Goal: Book appointment/travel/reservation

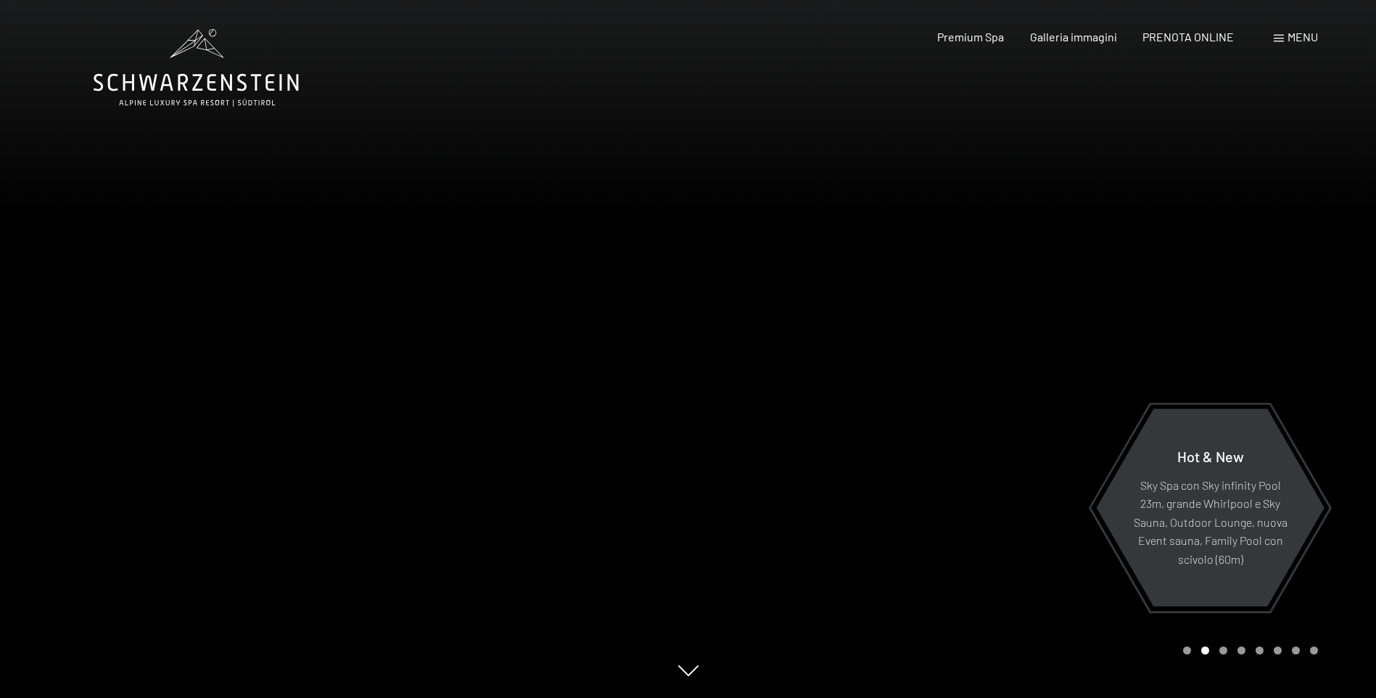
click at [1298, 32] on span "Menu" at bounding box center [1303, 37] width 30 height 14
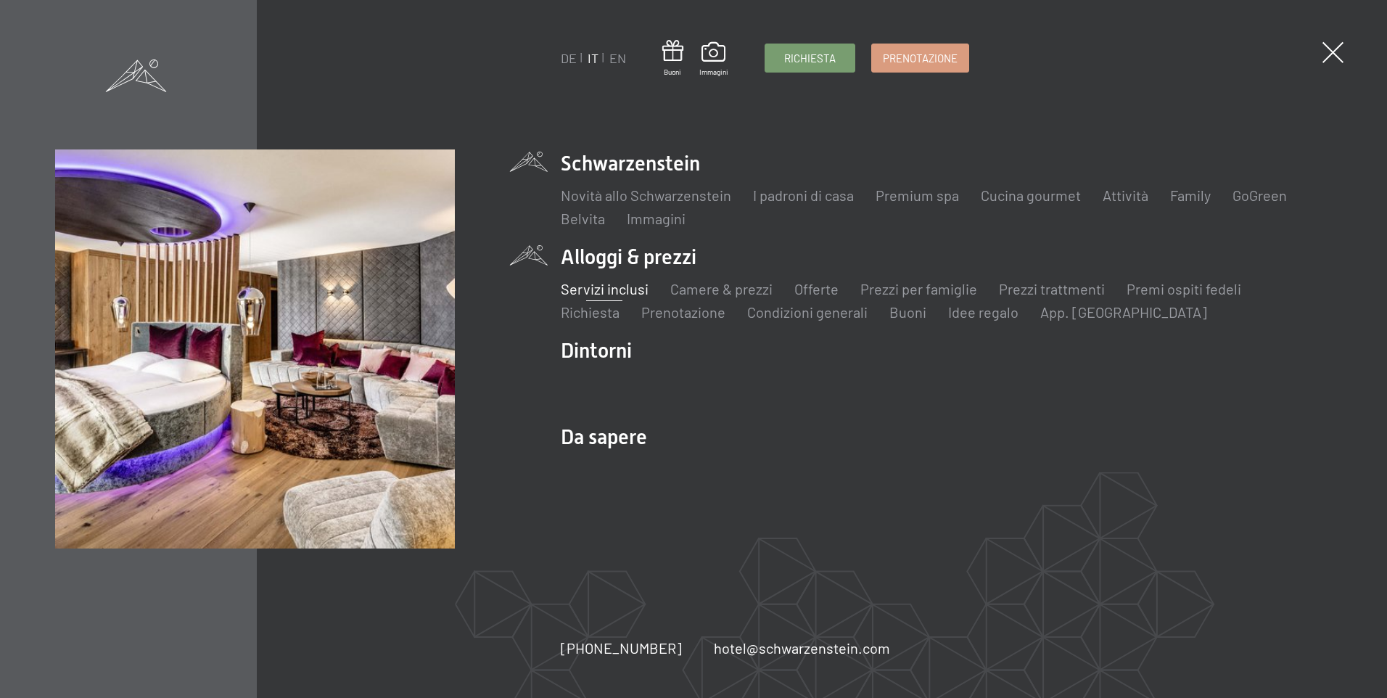
click at [622, 289] on link "Servizi inclusi" at bounding box center [605, 288] width 88 height 17
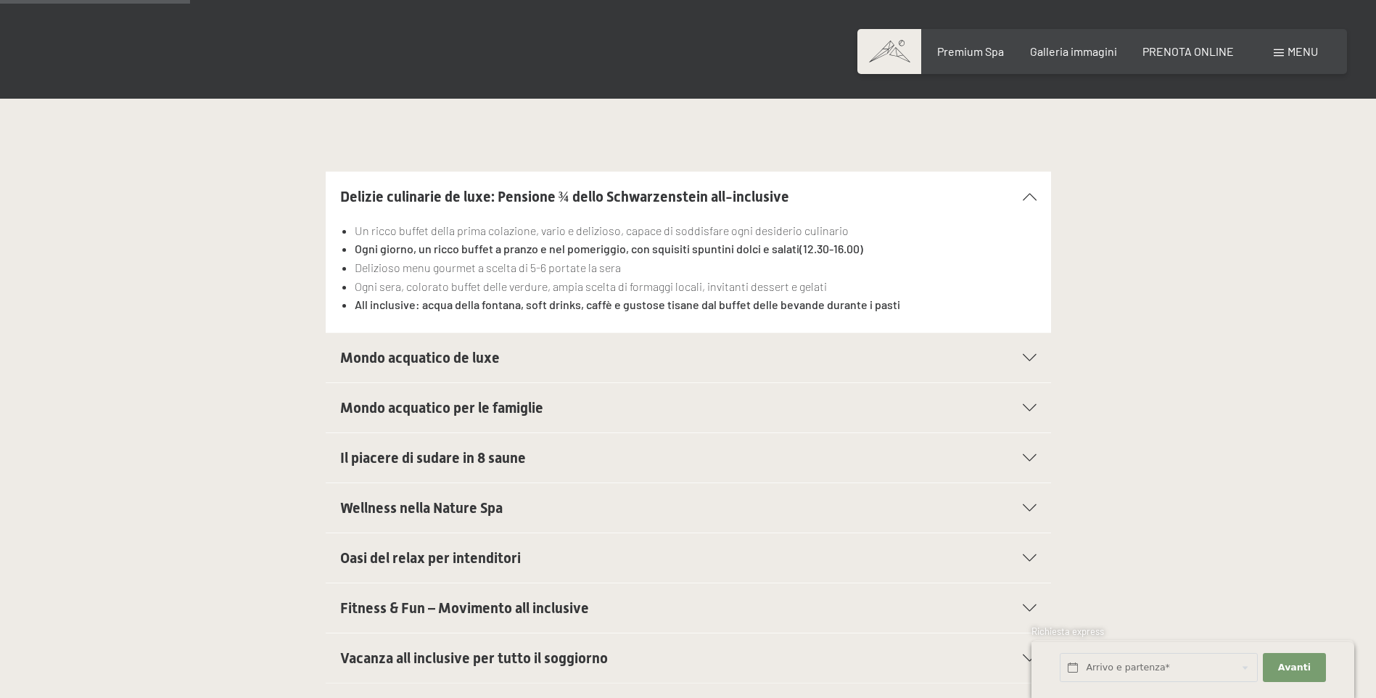
scroll to position [435, 0]
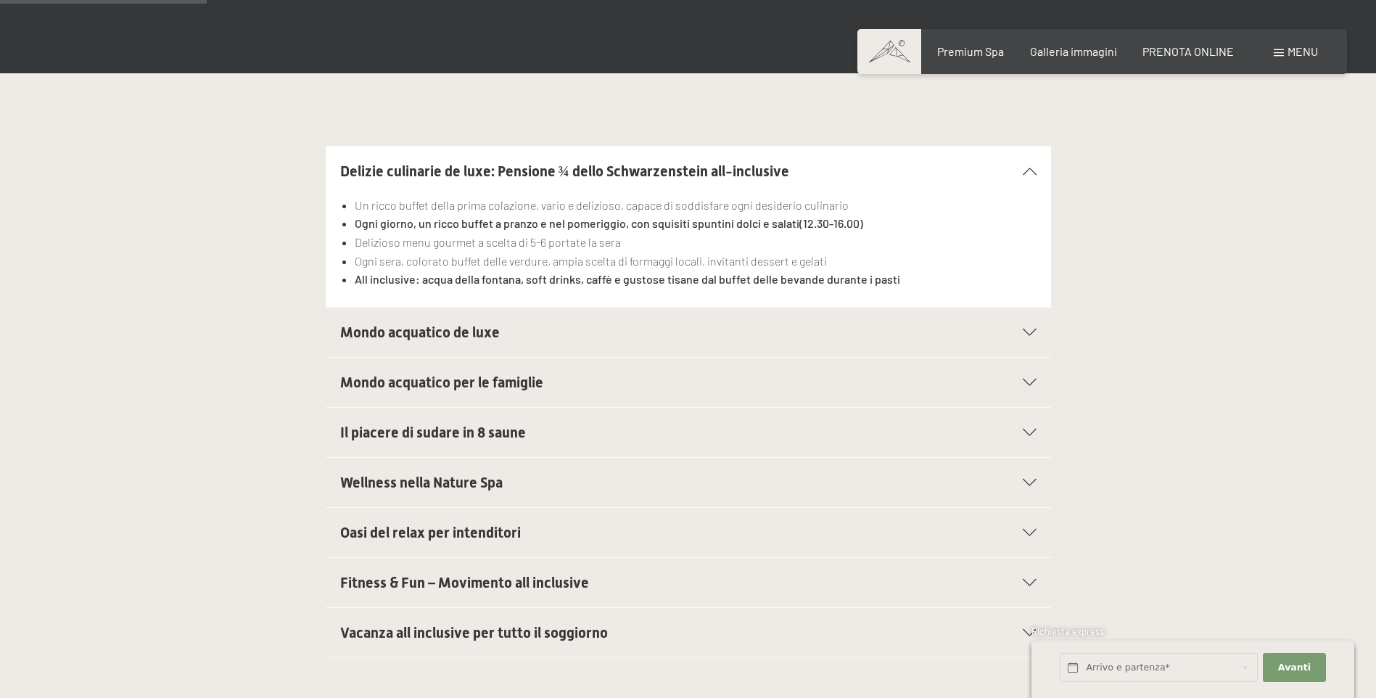
click at [485, 336] on span "Mondo acquatico de luxe" at bounding box center [420, 332] width 160 height 17
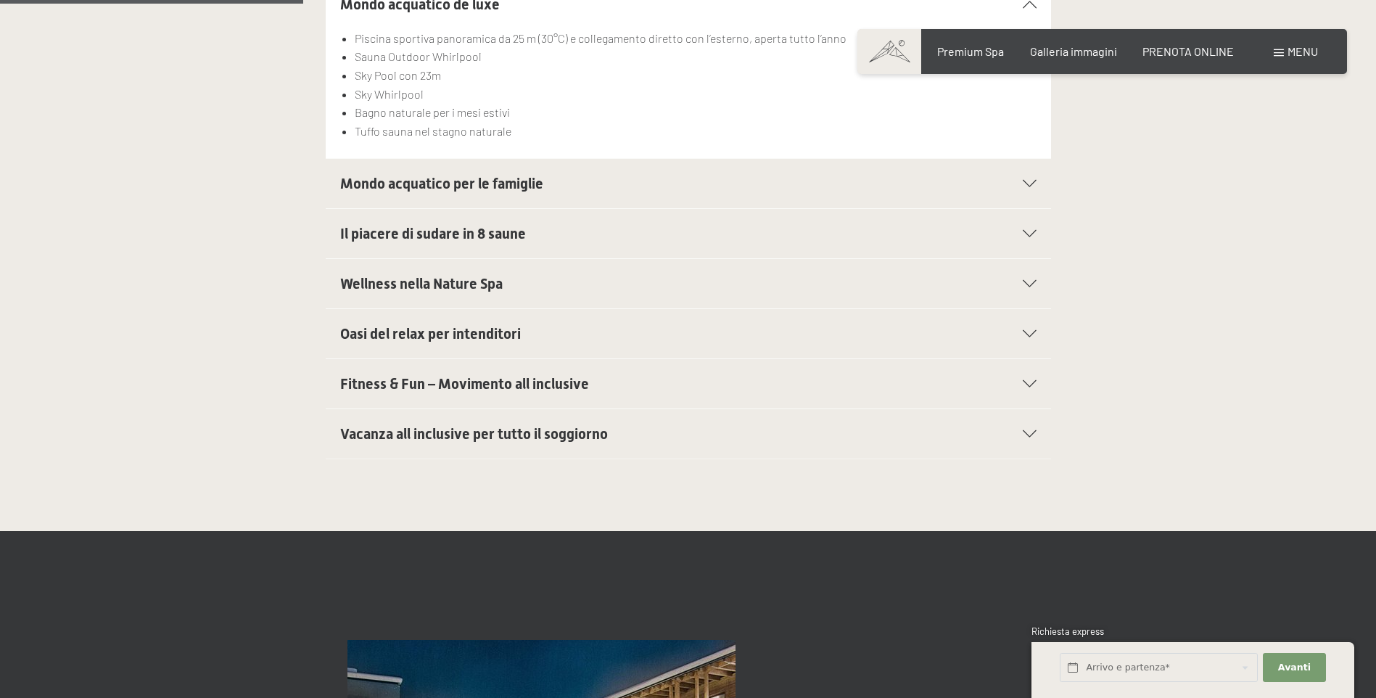
scroll to position [653, 0]
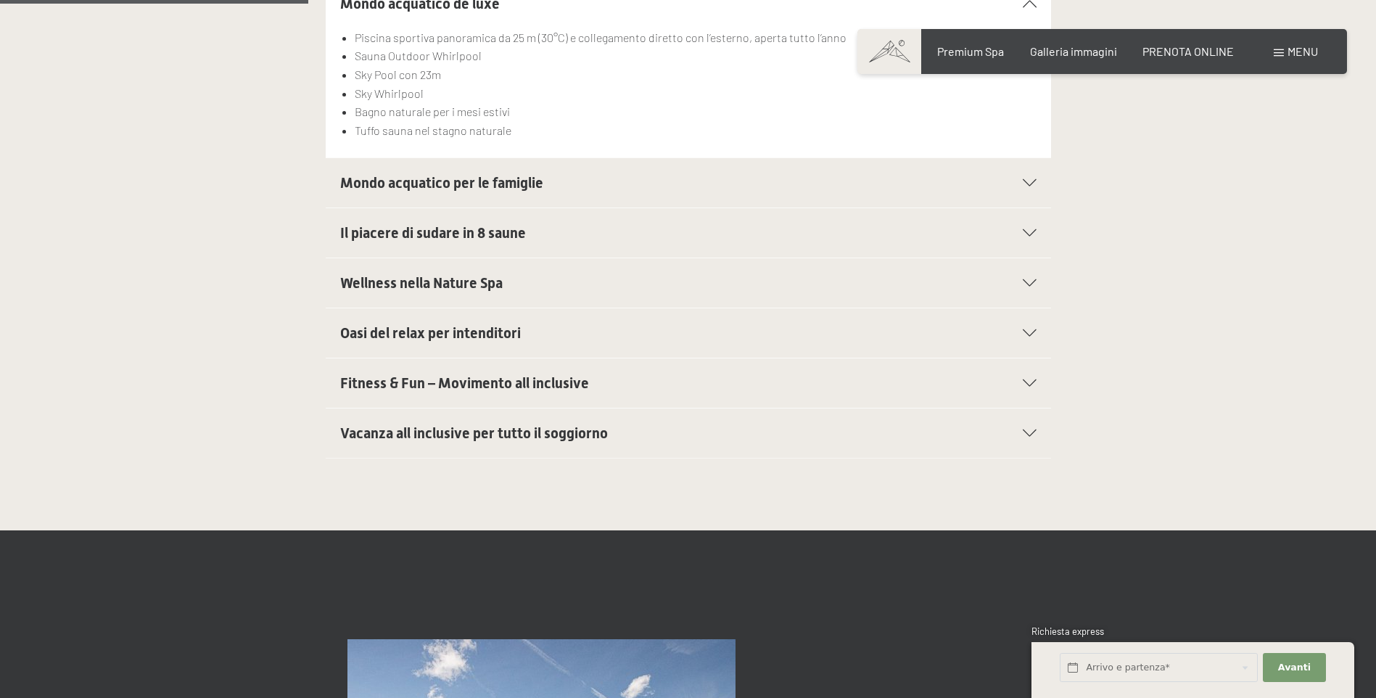
click at [478, 285] on span "Wellness nella Nature Spa" at bounding box center [421, 282] width 163 height 17
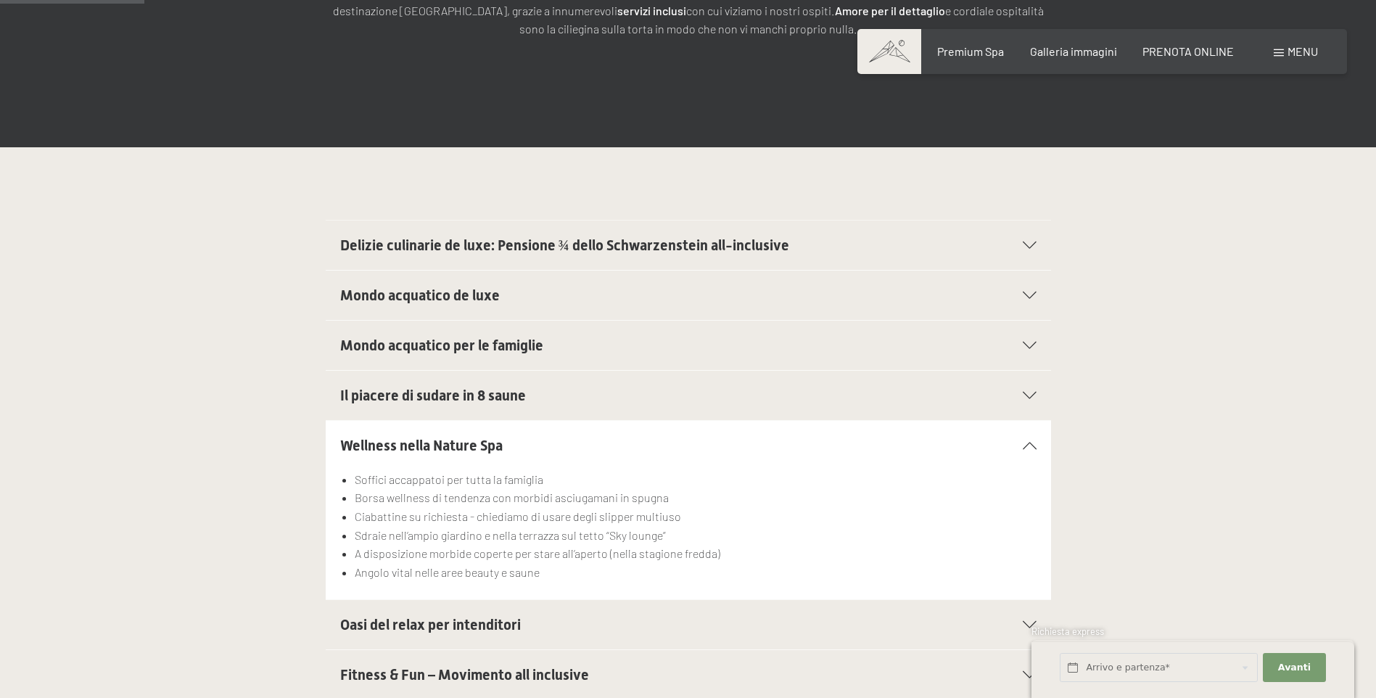
scroll to position [290, 0]
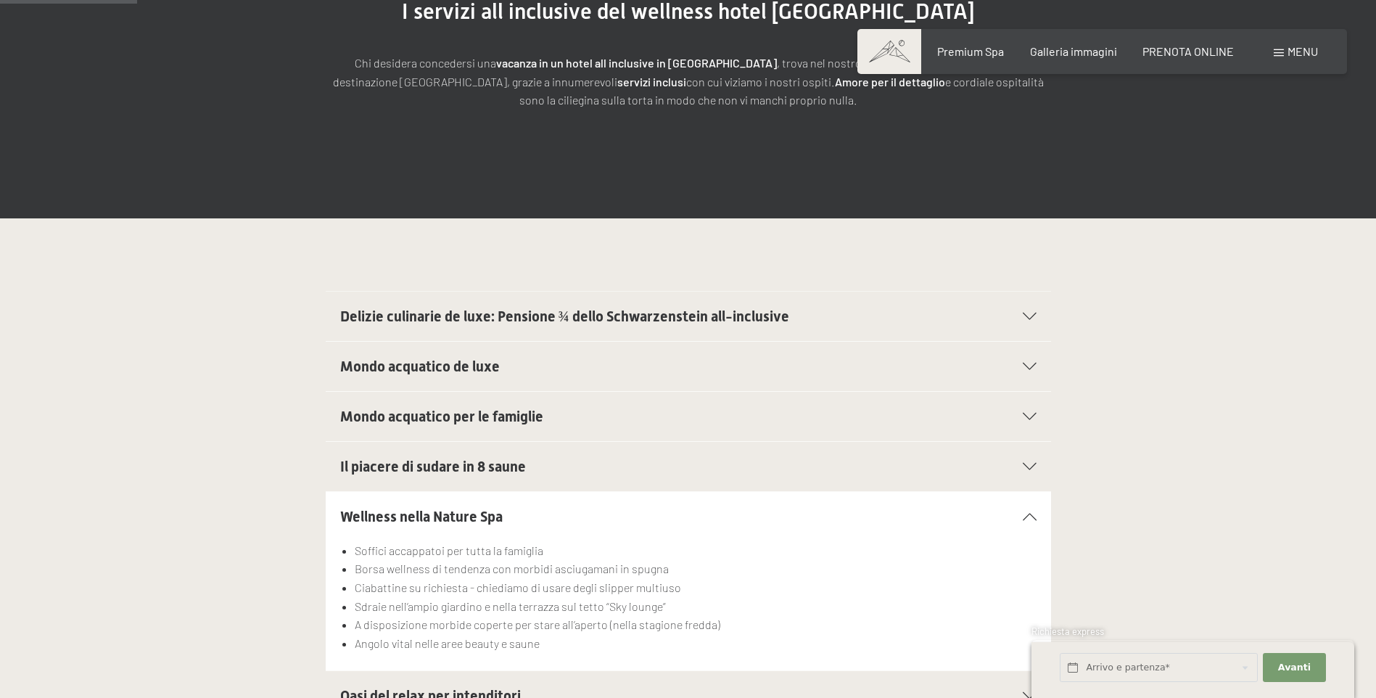
click at [495, 325] on h2 "Delizie culinarie de luxe: Pensione ¾ dello Schwarzenstein all-inclusive" at bounding box center [653, 316] width 627 height 20
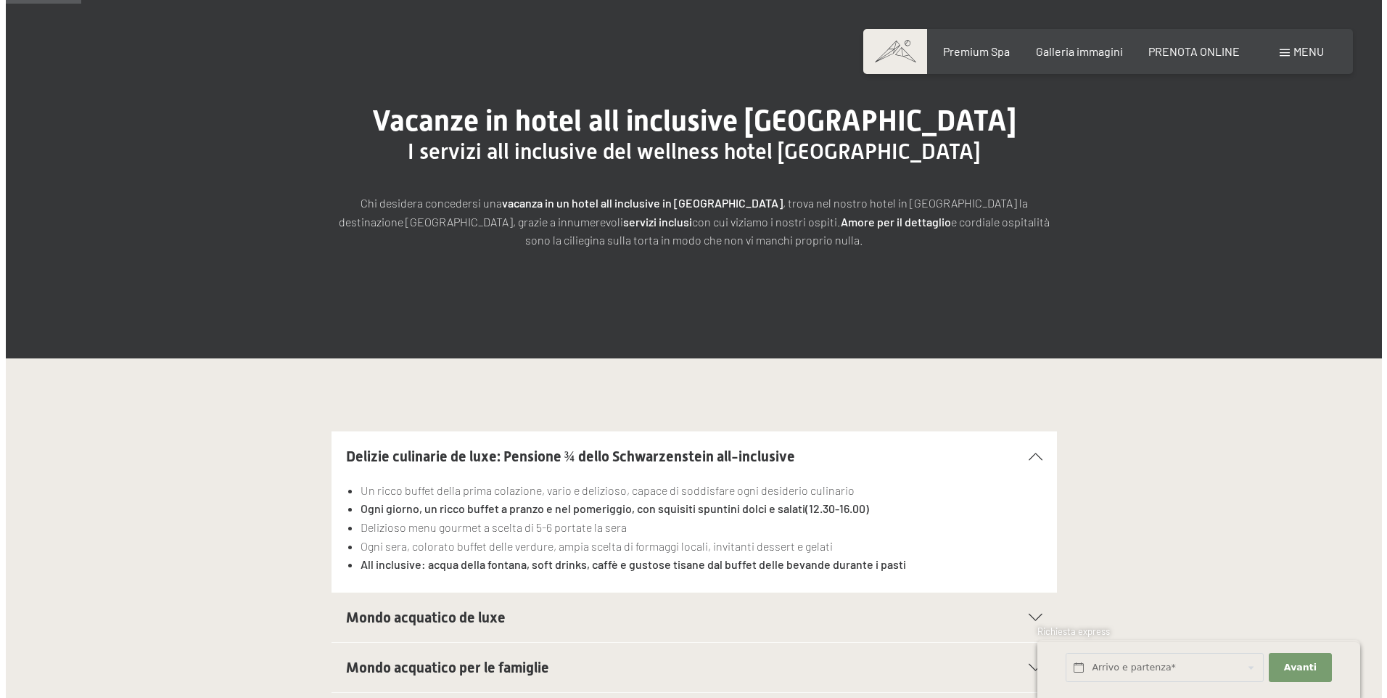
scroll to position [145, 0]
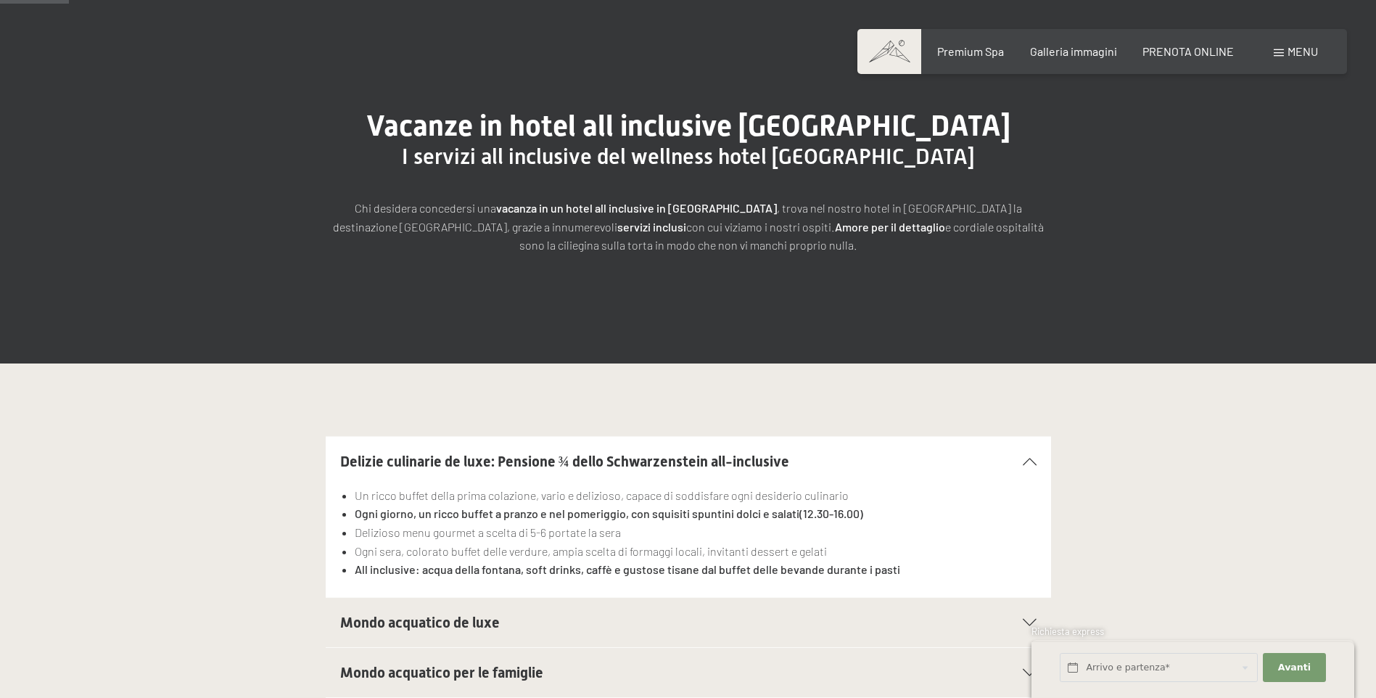
click at [1301, 57] on span "Menu" at bounding box center [1303, 51] width 30 height 14
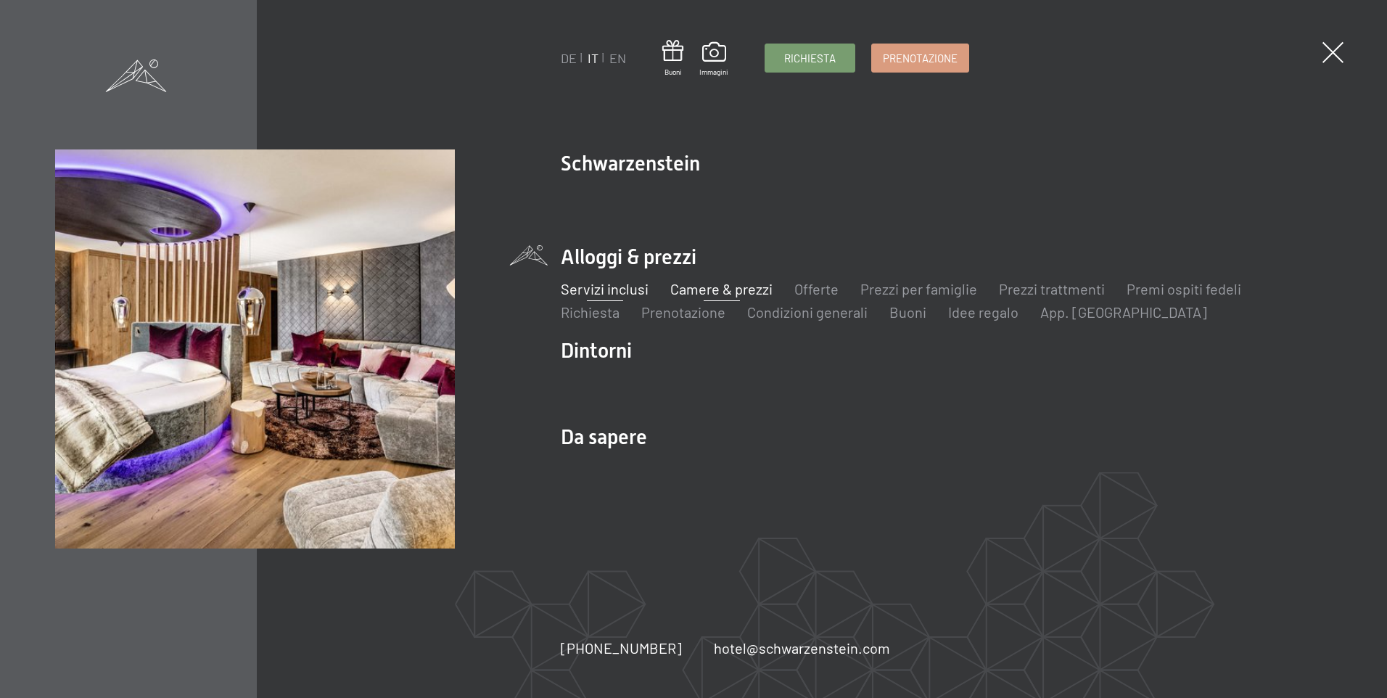
click at [687, 287] on link "Camere & prezzi" at bounding box center [721, 288] width 102 height 17
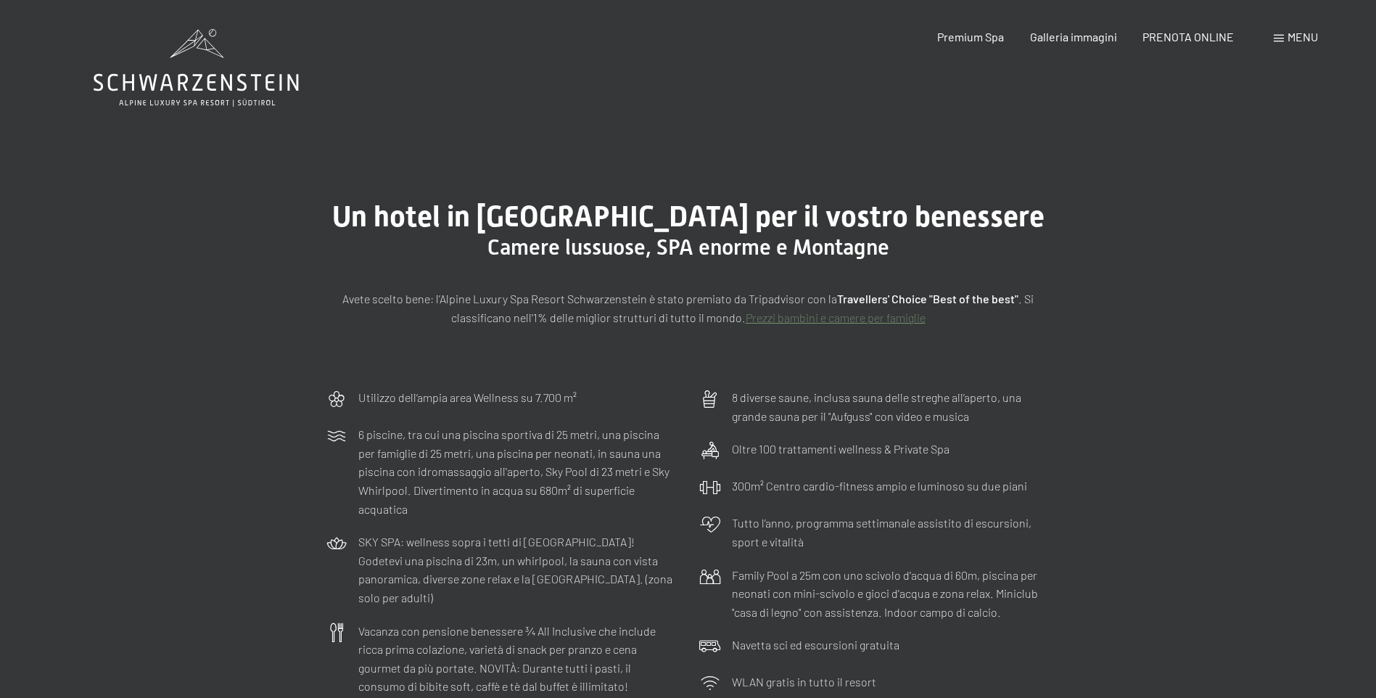
click at [1275, 39] on span at bounding box center [1279, 38] width 10 height 7
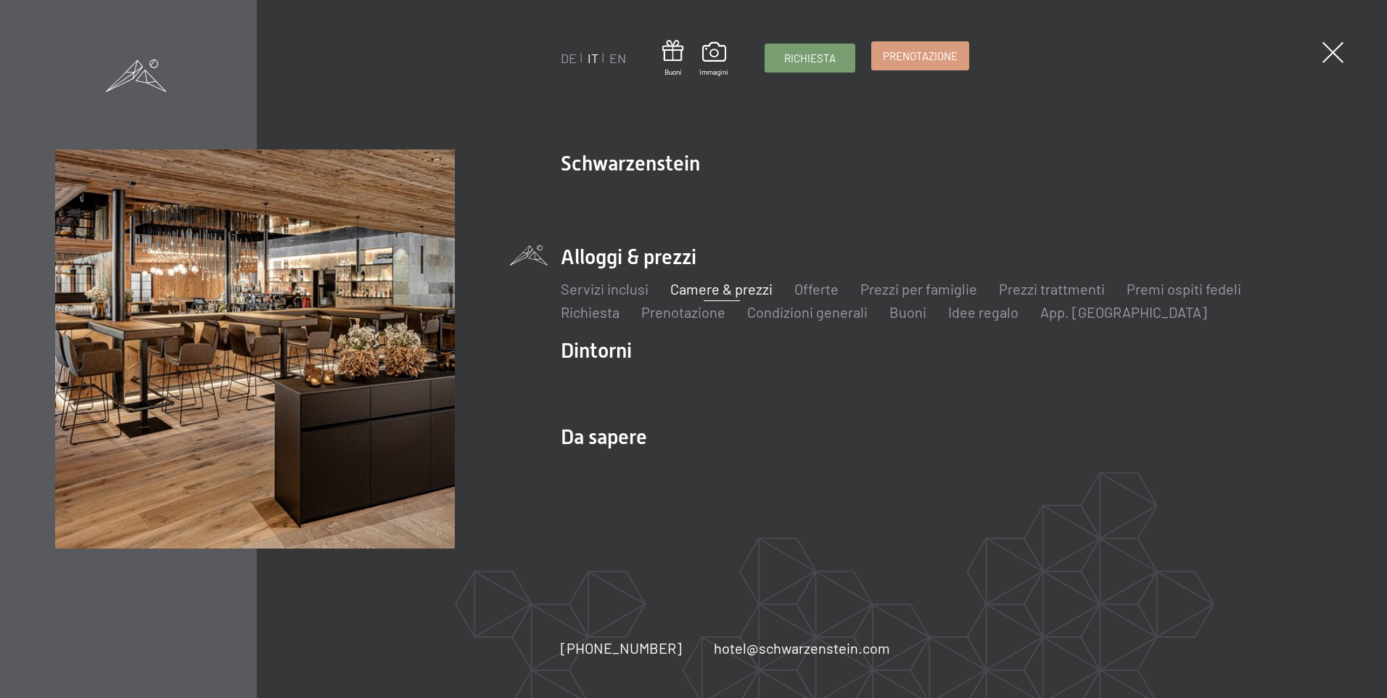
click at [926, 55] on span "Prenotazione" at bounding box center [920, 56] width 75 height 15
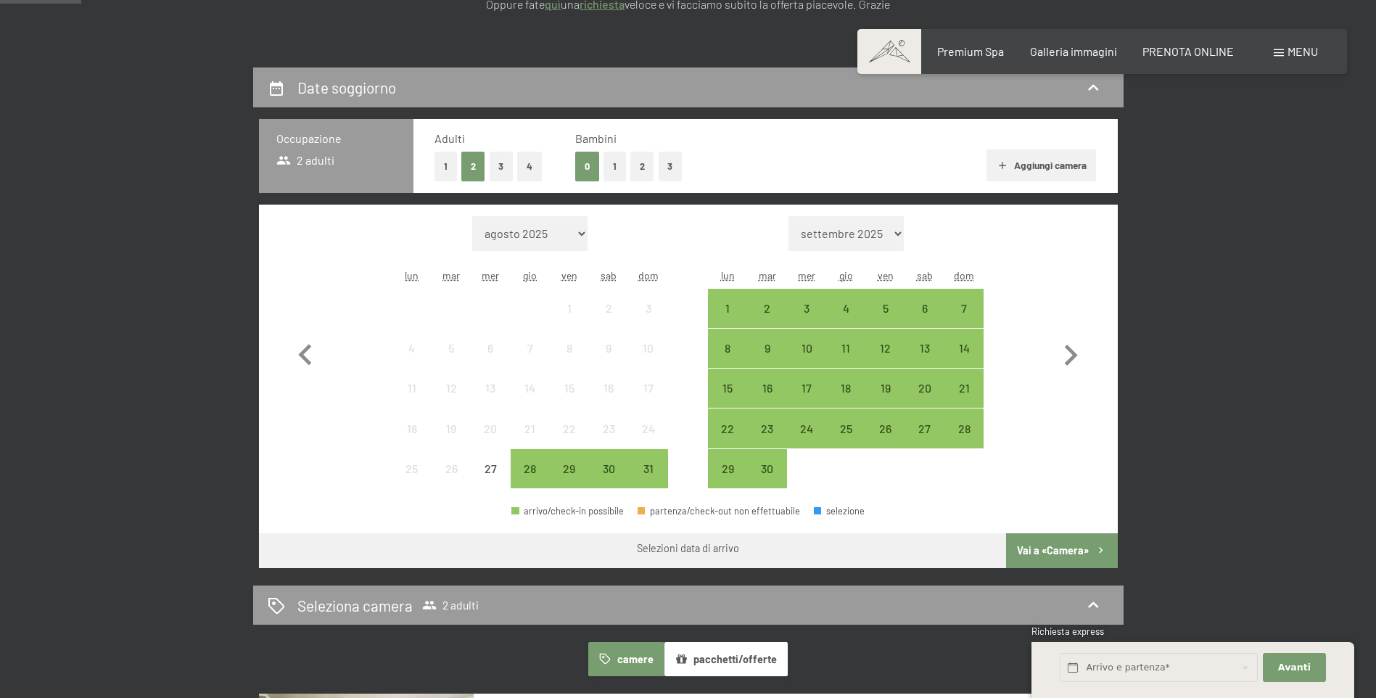
click at [620, 165] on button "1" at bounding box center [615, 167] width 22 height 30
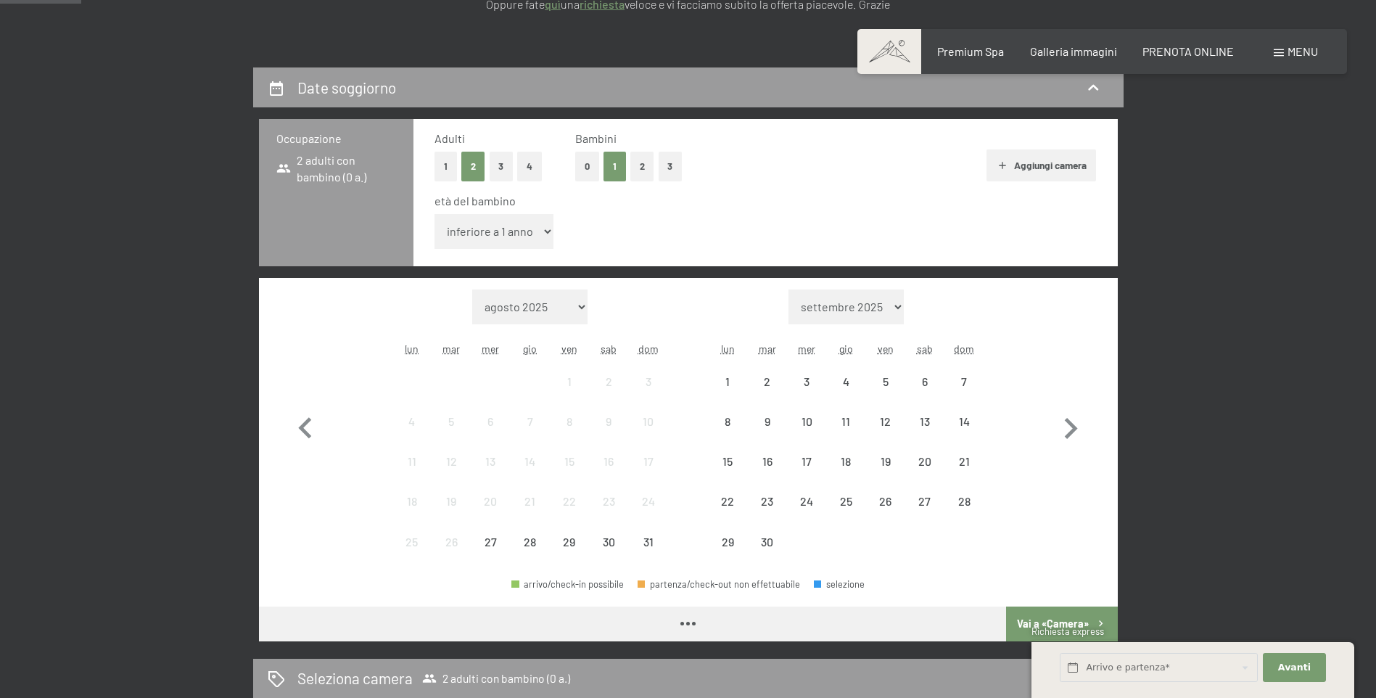
click at [521, 224] on select "inferiore a 1 anno 1 anno 2 anni 3 anni 4 anni 5 anni 6 anni 7 anni 8 anni 9 an…" at bounding box center [495, 231] width 120 height 35
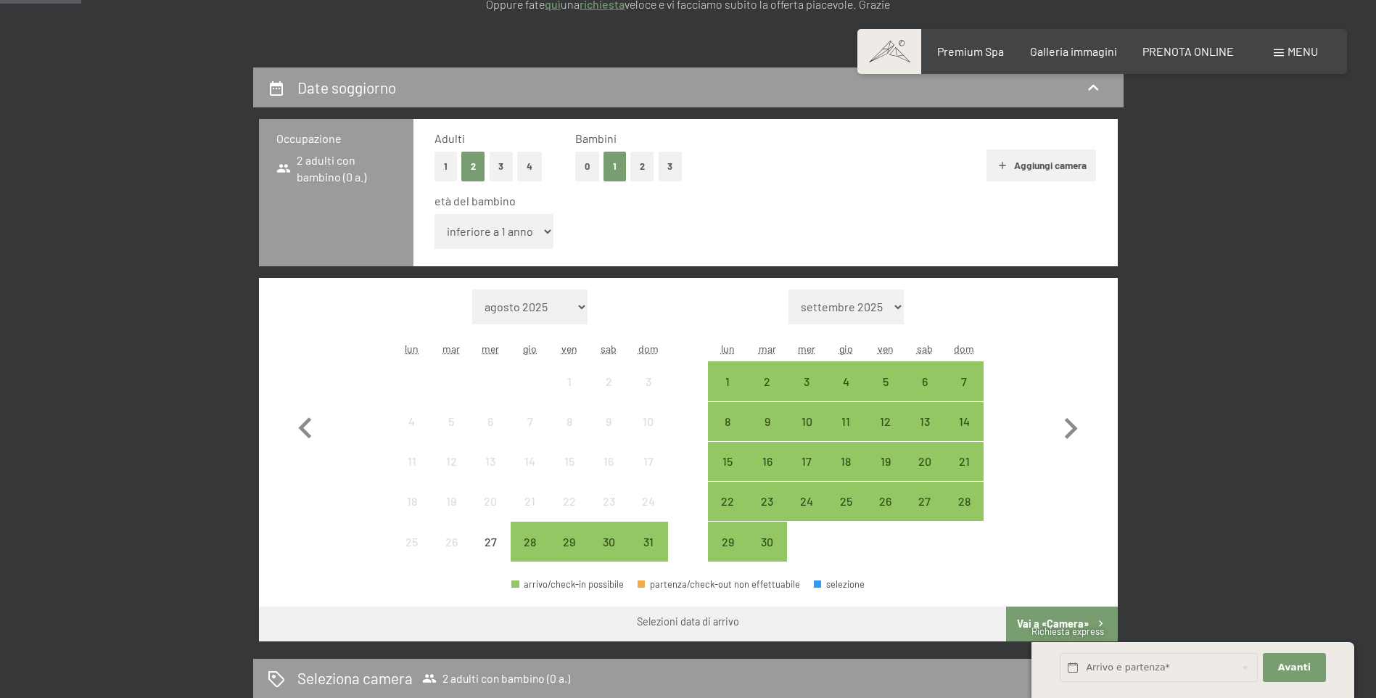
select select "12"
click at [435, 214] on select "inferiore a 1 anno 1 anno 2 anni 3 anni 4 anni 5 anni 6 anni 7 anni 8 anni 9 an…" at bounding box center [495, 231] width 120 height 35
click at [920, 387] on div "6" at bounding box center [925, 394] width 36 height 36
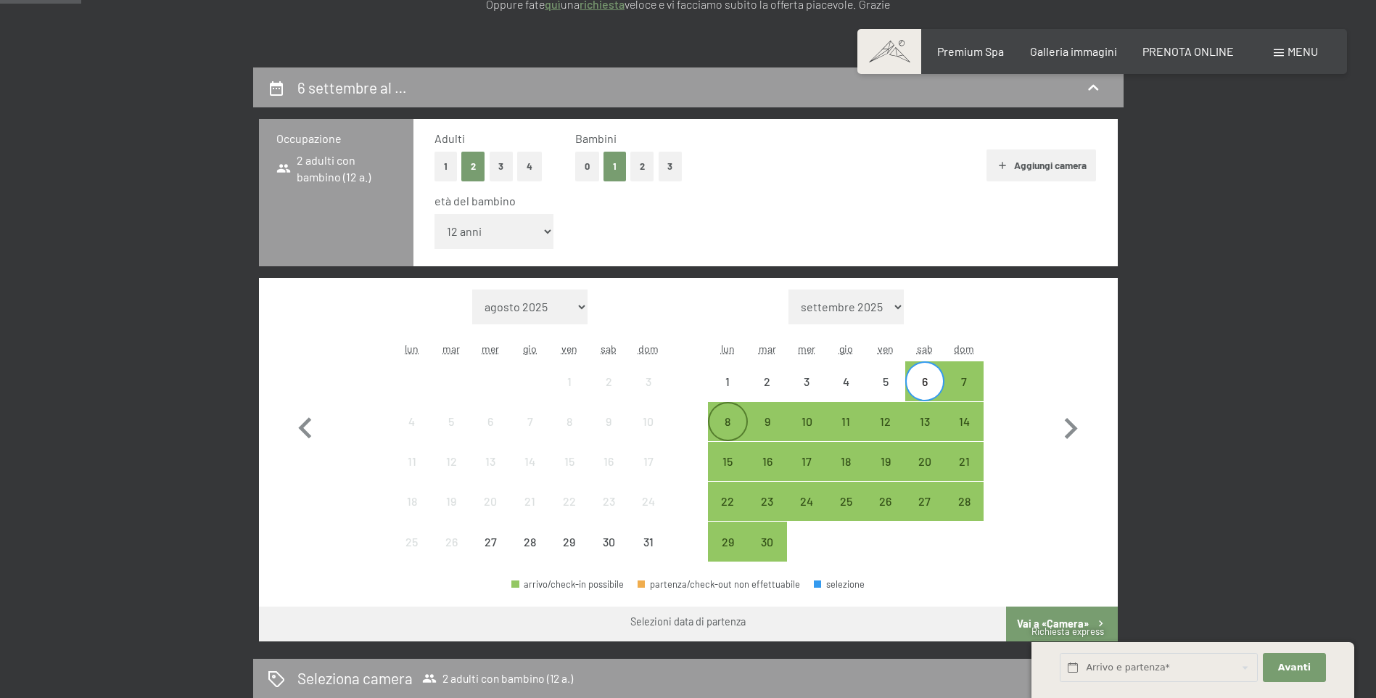
click at [720, 417] on div "8" at bounding box center [728, 434] width 36 height 36
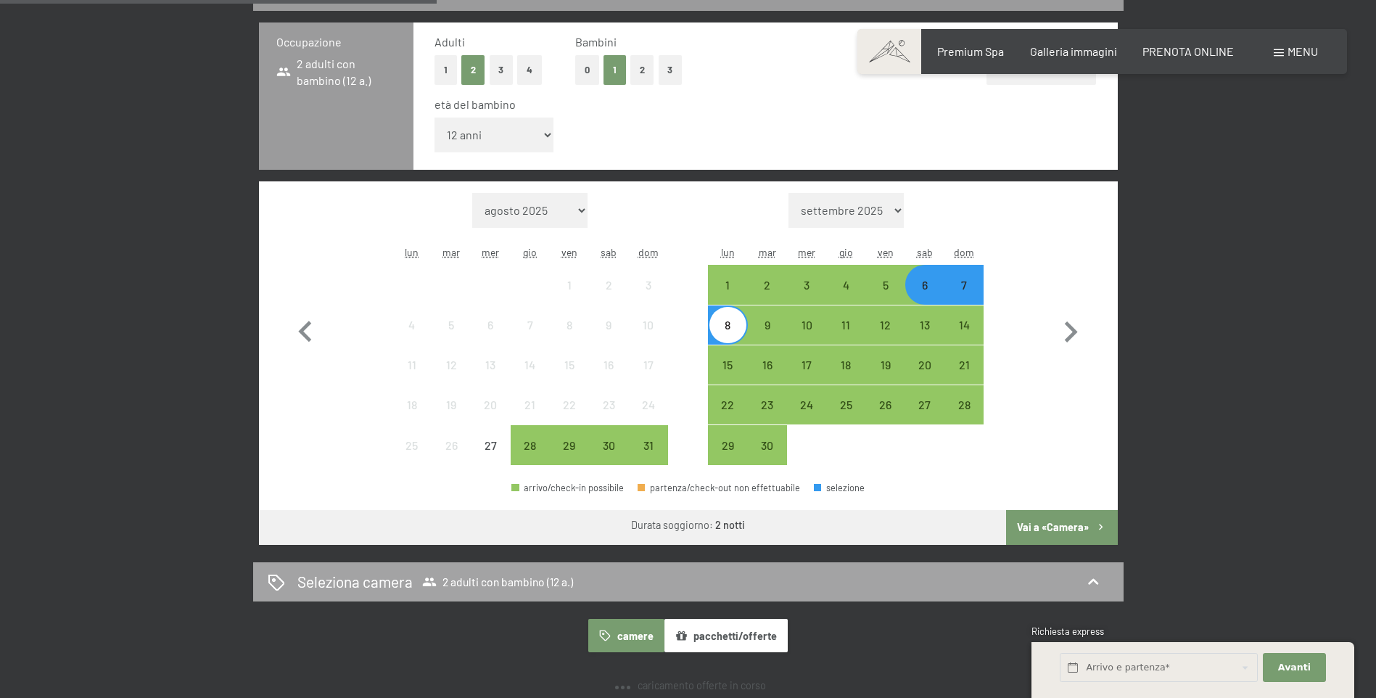
scroll to position [580, 0]
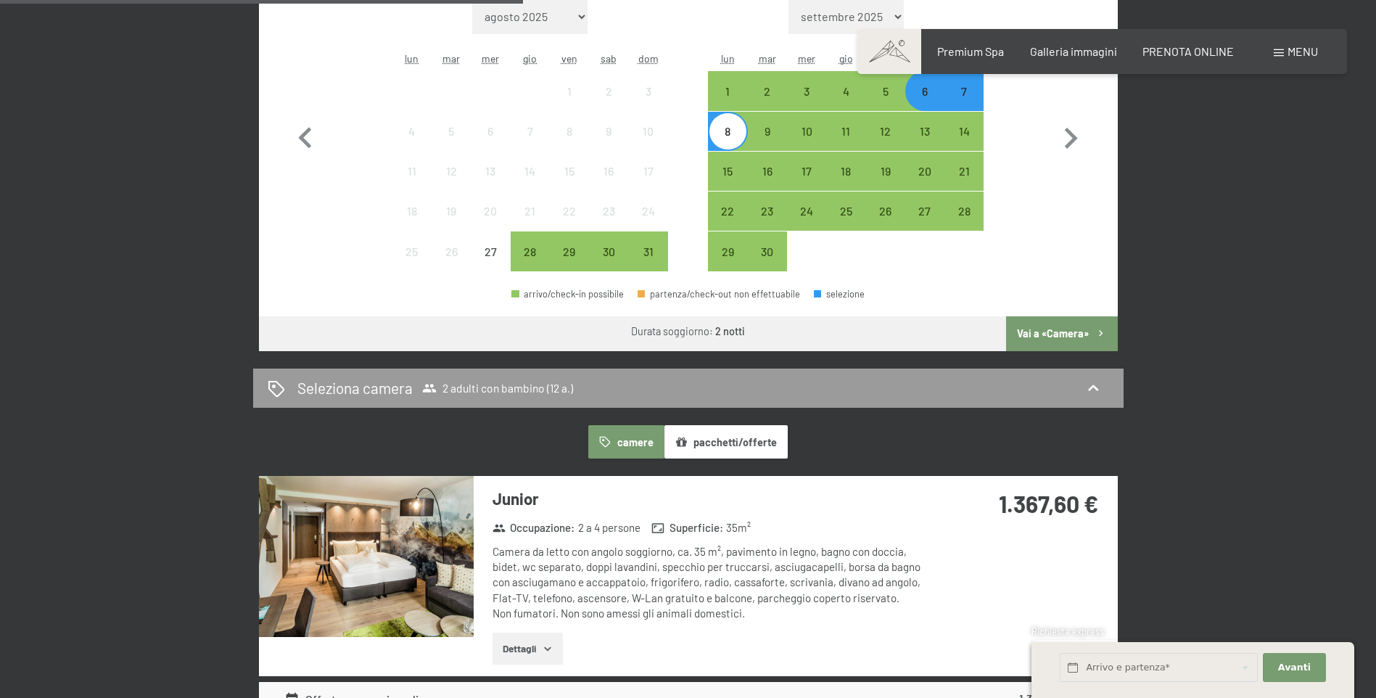
click at [1054, 334] on button "Vai a «Camera»" at bounding box center [1061, 333] width 111 height 35
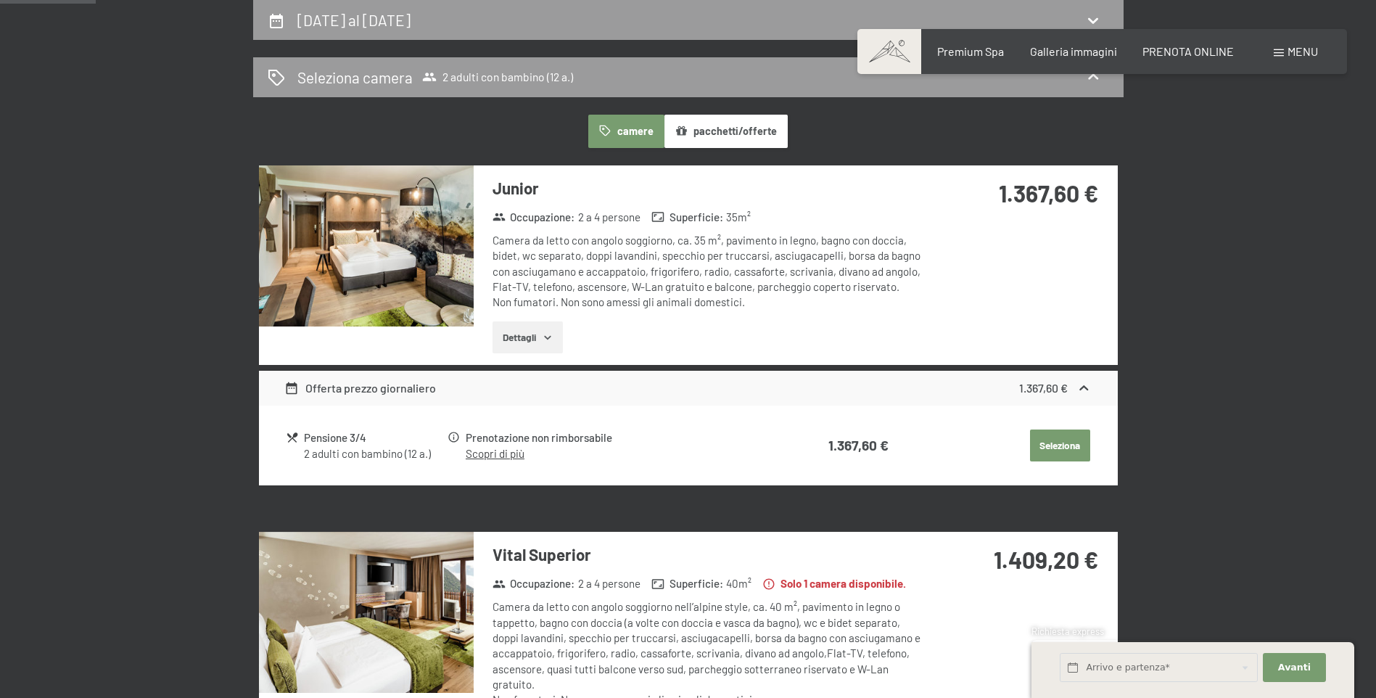
click at [542, 342] on button "Dettagli" at bounding box center [528, 337] width 70 height 32
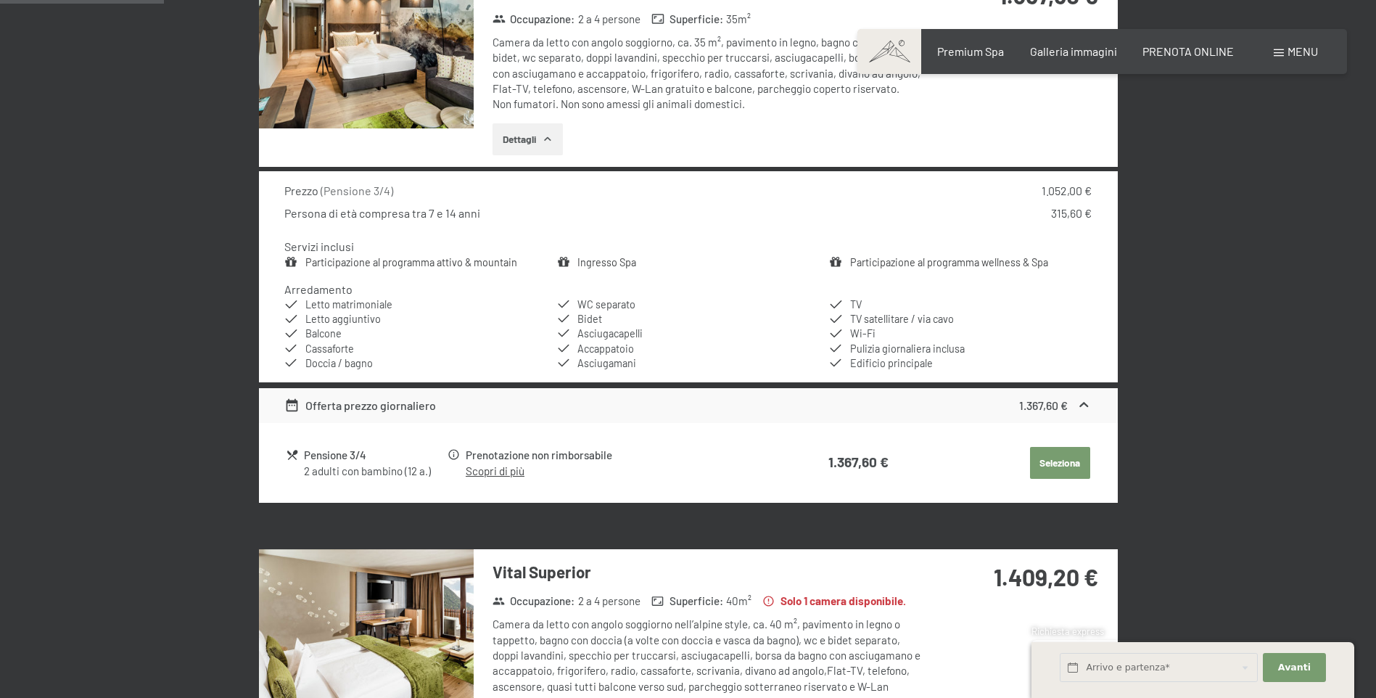
scroll to position [575, 0]
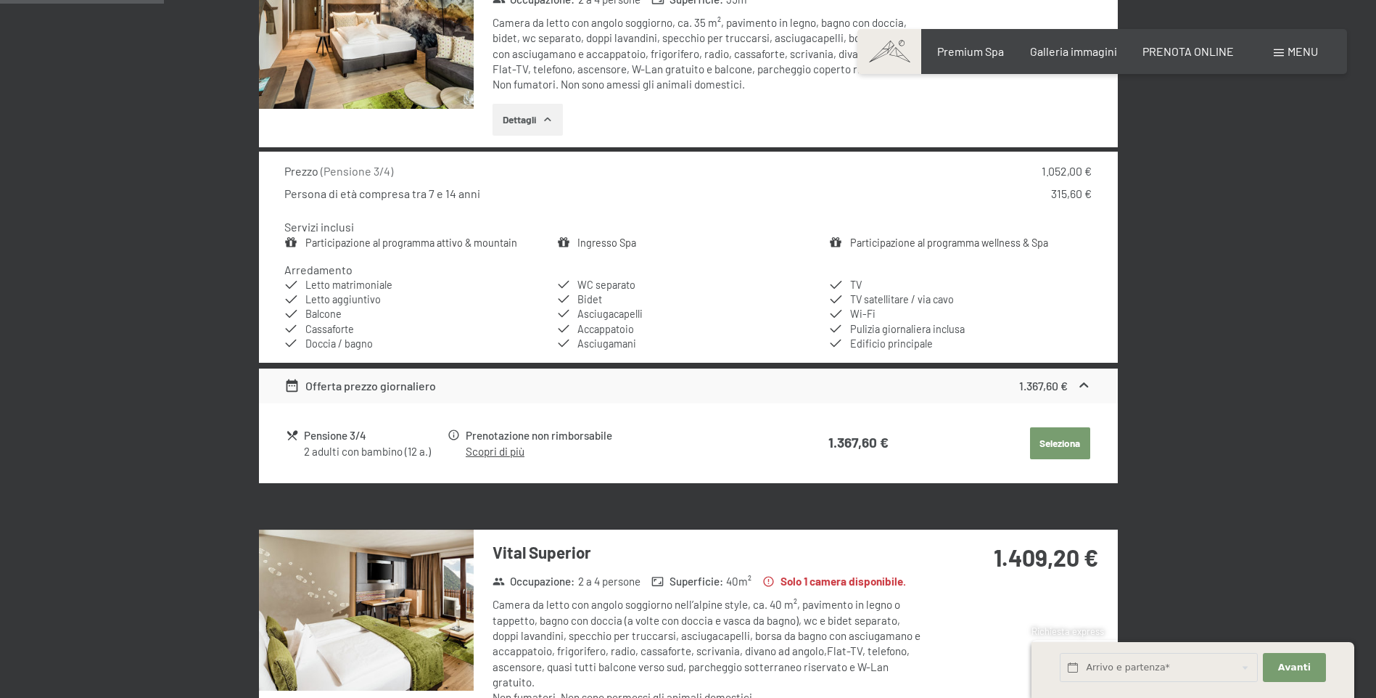
click at [515, 451] on link "Scopri di più" at bounding box center [495, 451] width 59 height 13
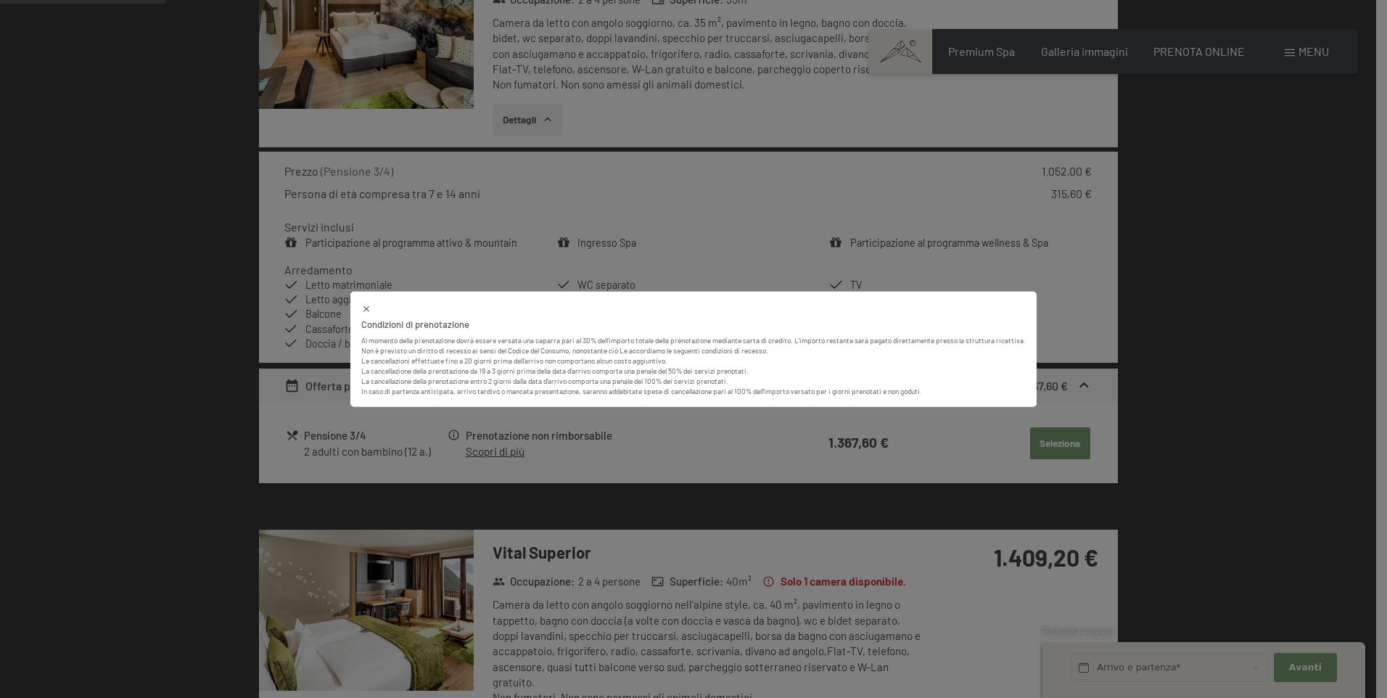
click at [366, 306] on icon at bounding box center [366, 309] width 10 height 10
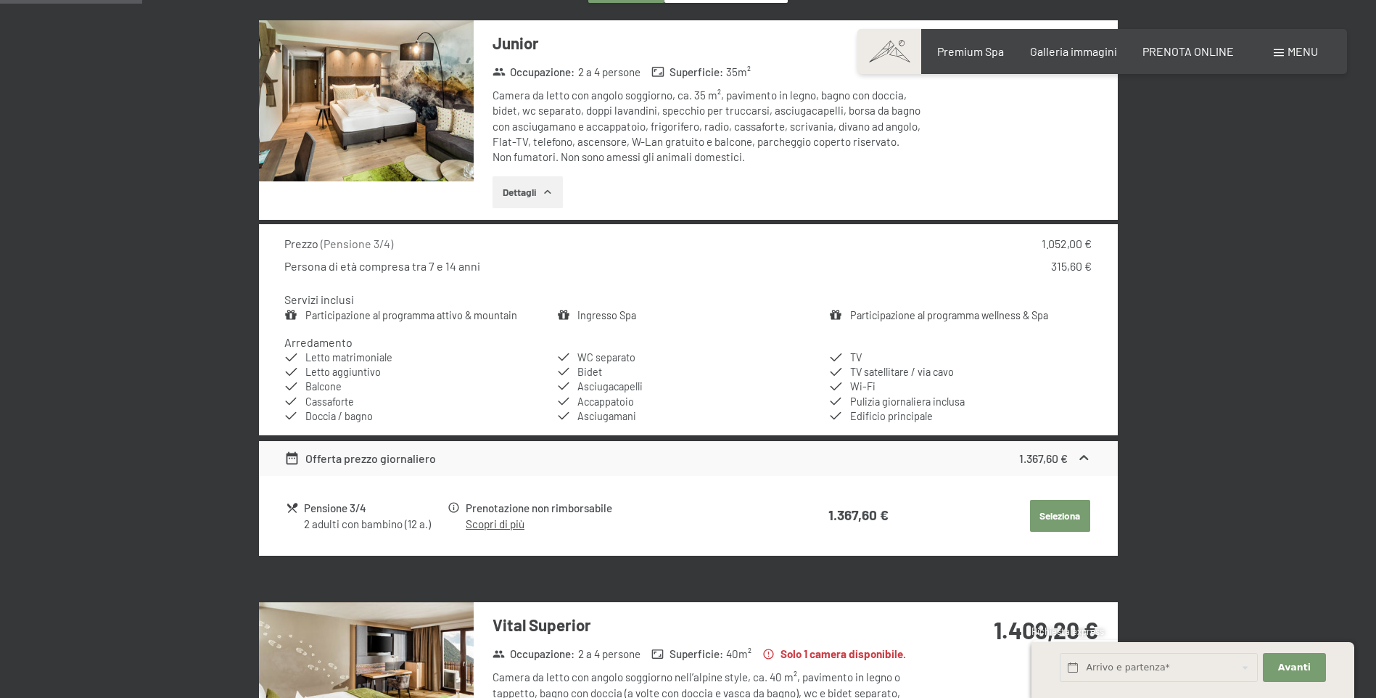
scroll to position [430, 0]
